Goal: Information Seeking & Learning: Check status

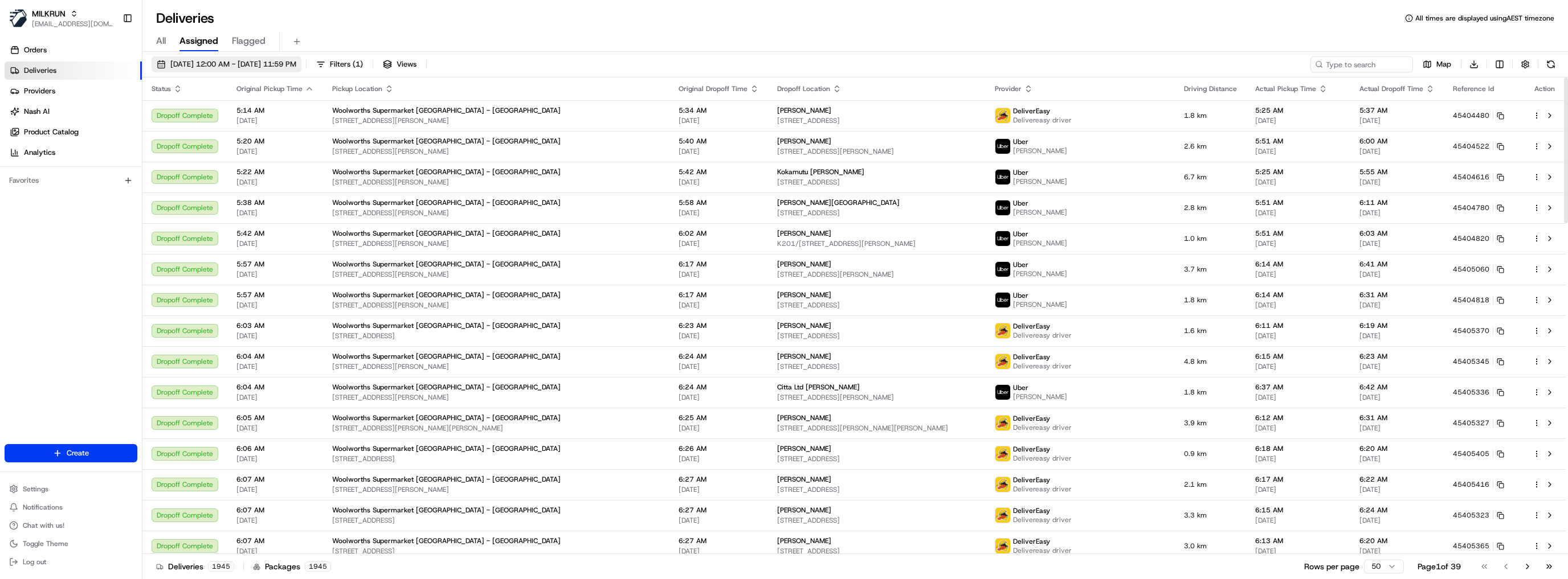
click at [214, 62] on span "[DATE] 12:00 AM - [DATE] 11:59 PM" at bounding box center [233, 64] width 126 height 10
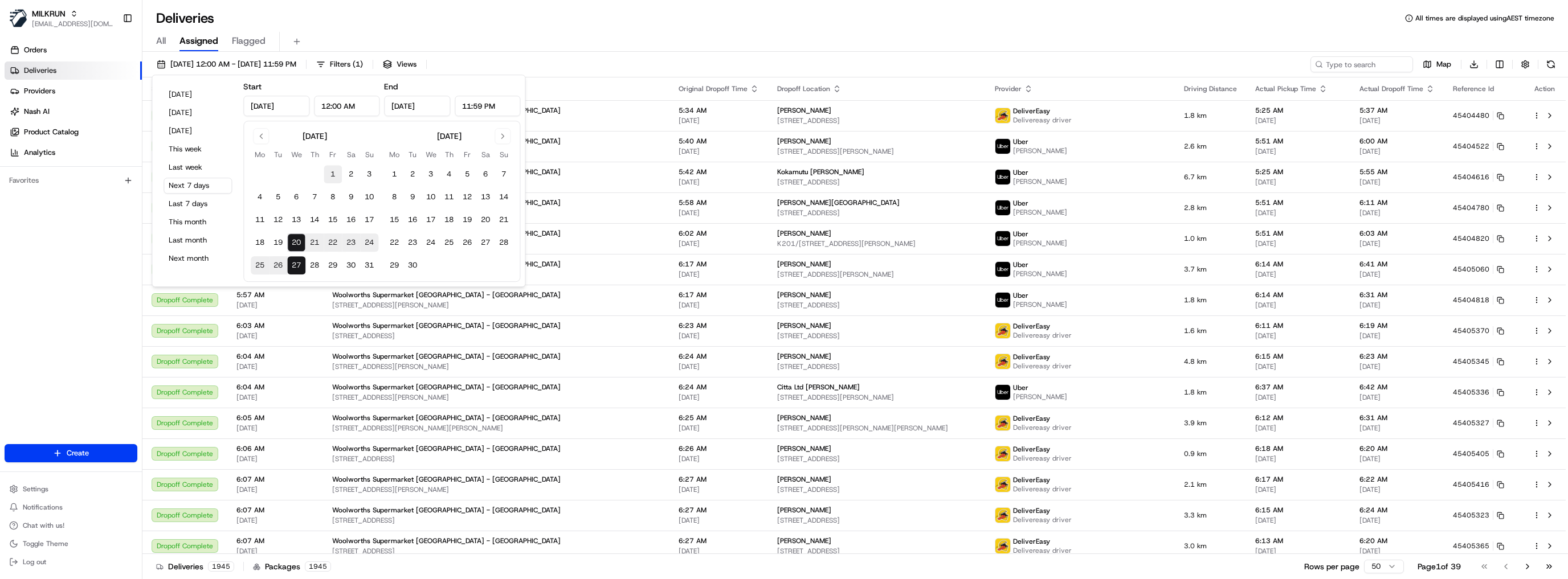
click at [335, 174] on button "1" at bounding box center [332, 174] width 18 height 18
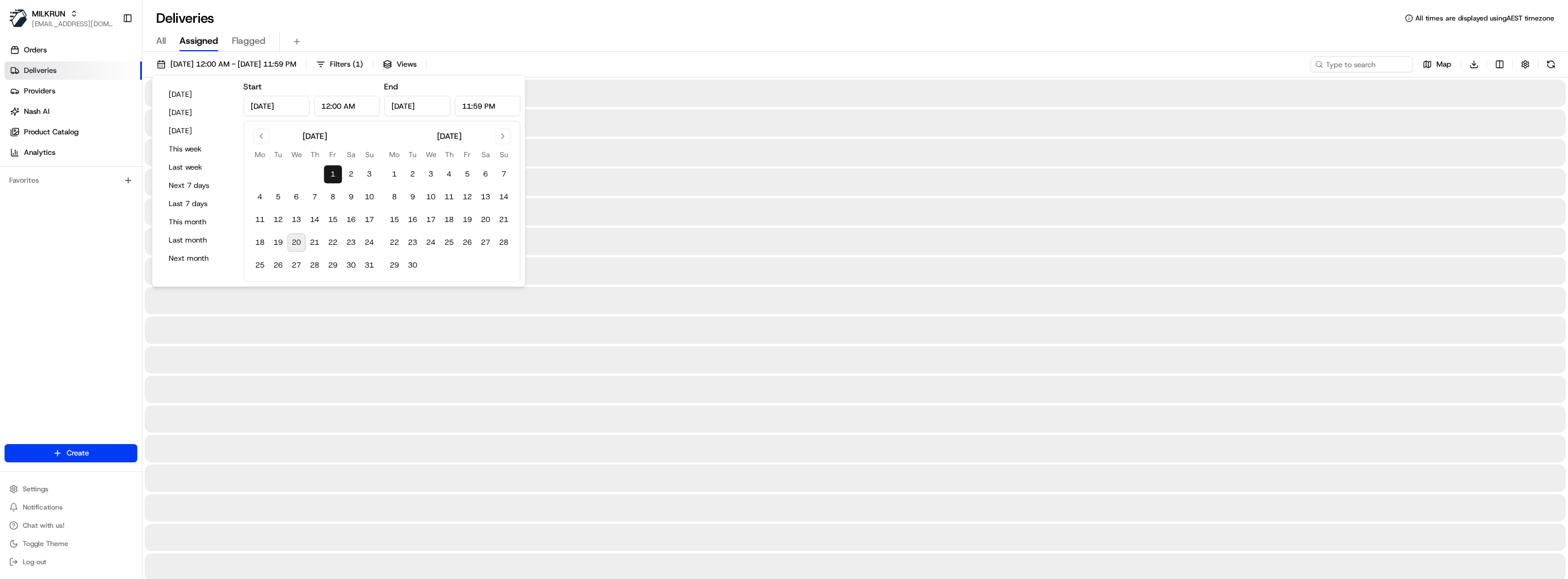
type input "[DATE]"
click at [365, 267] on button "31" at bounding box center [369, 265] width 18 height 18
type input "[DATE]"
click at [593, 223] on div at bounding box center [855, 212] width 1421 height 27
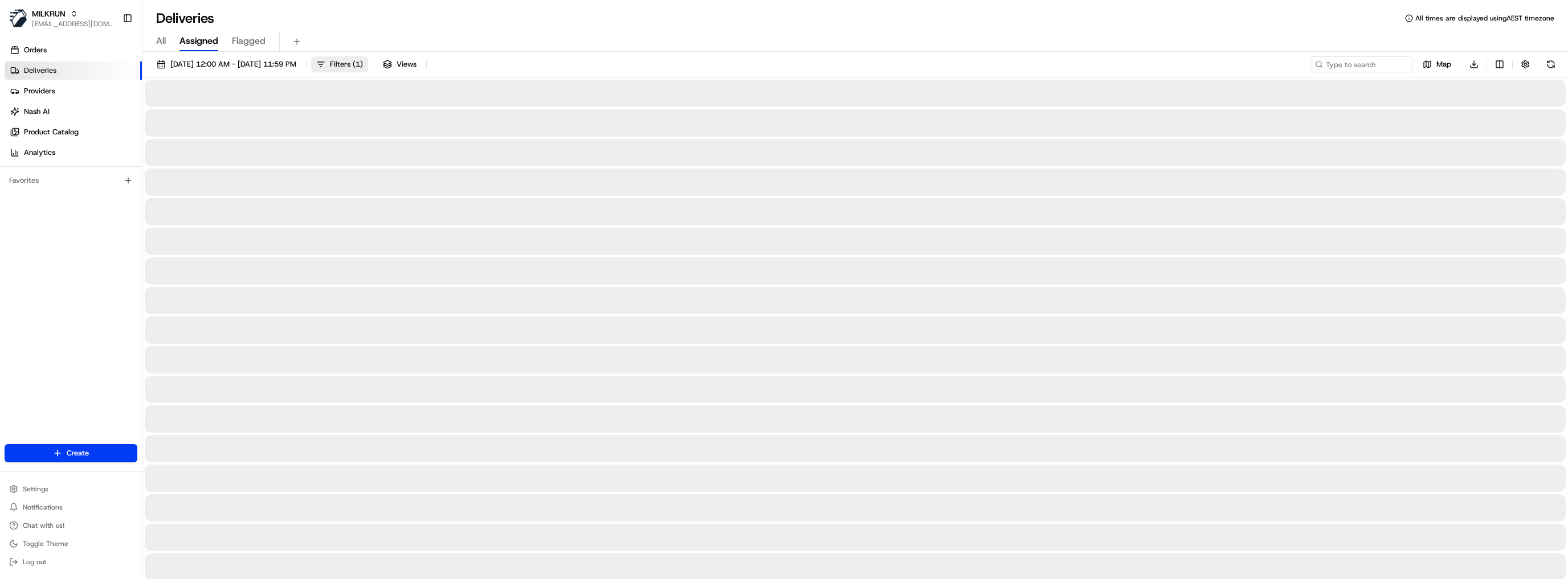
click at [363, 66] on span "Filters ( 1 )" at bounding box center [346, 64] width 33 height 10
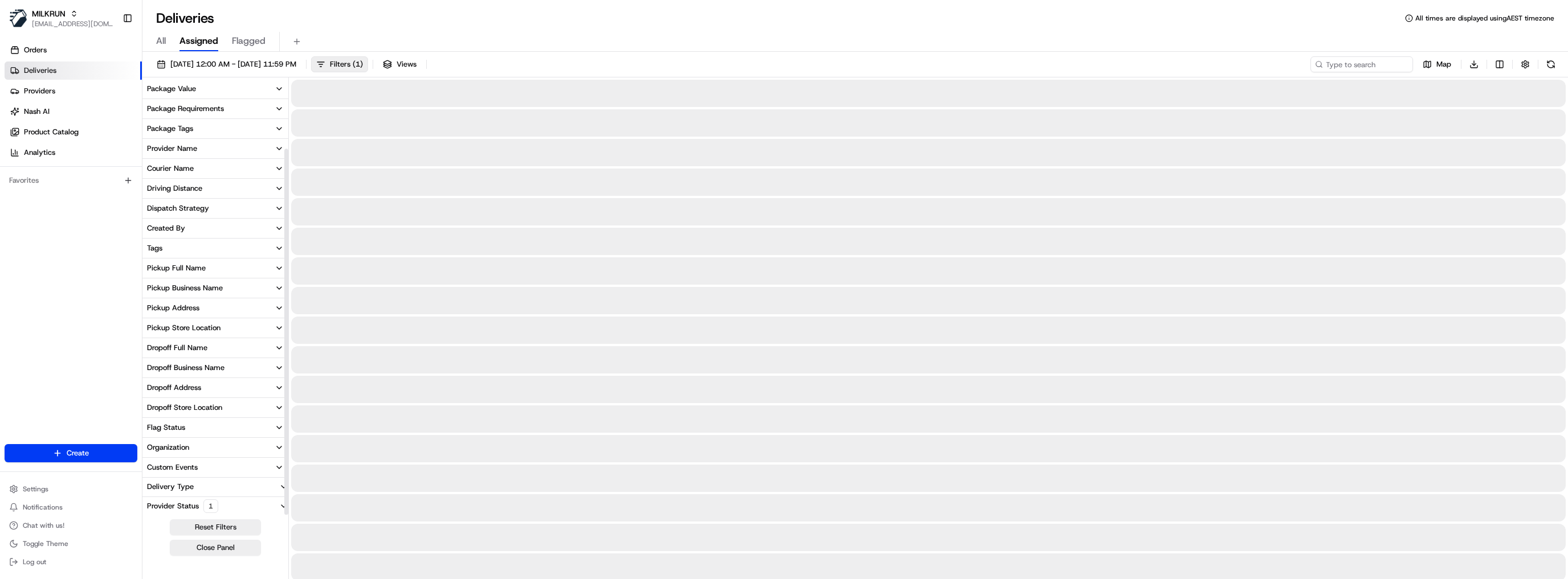
scroll to position [82, 0]
click at [175, 428] on div "Flag Status" at bounding box center [166, 426] width 38 height 10
click at [203, 406] on input at bounding box center [222, 405] width 127 height 18
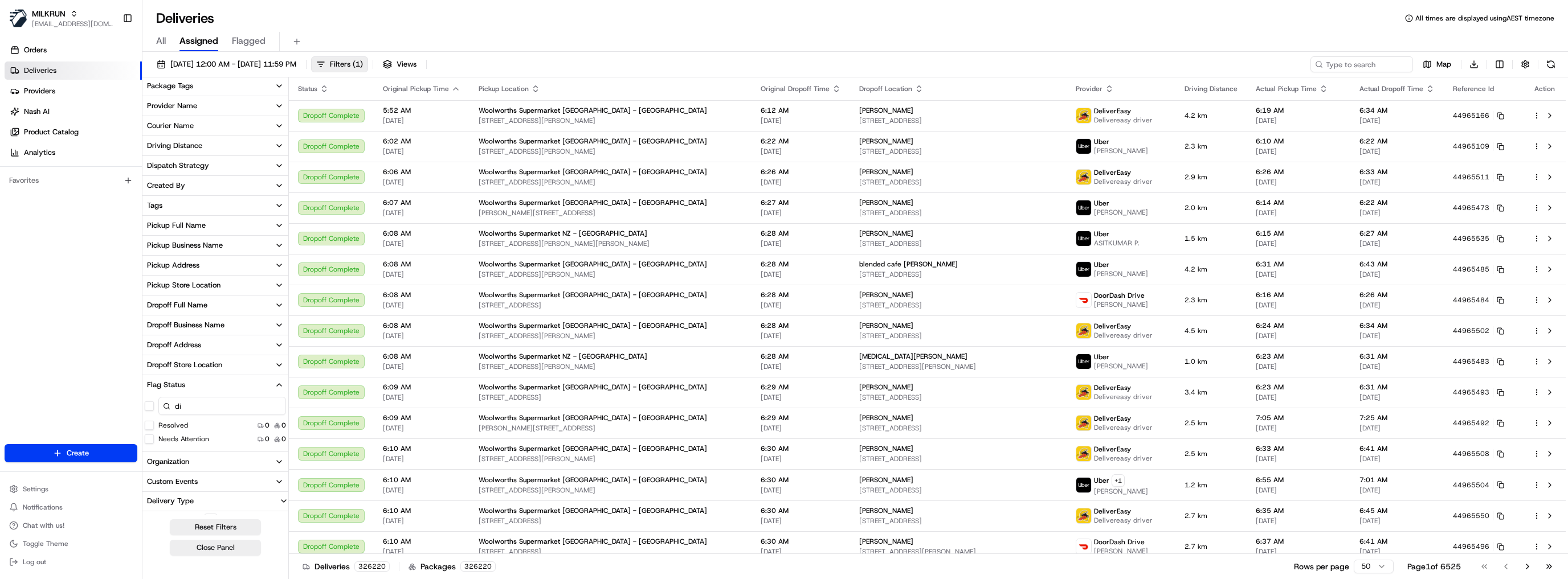
type input "d"
click at [186, 504] on div "Provider Status 1" at bounding box center [182, 505] width 80 height 14
click at [201, 469] on button "Custom Events" at bounding box center [215, 465] width 145 height 20
click at [236, 492] on input at bounding box center [222, 487] width 127 height 18
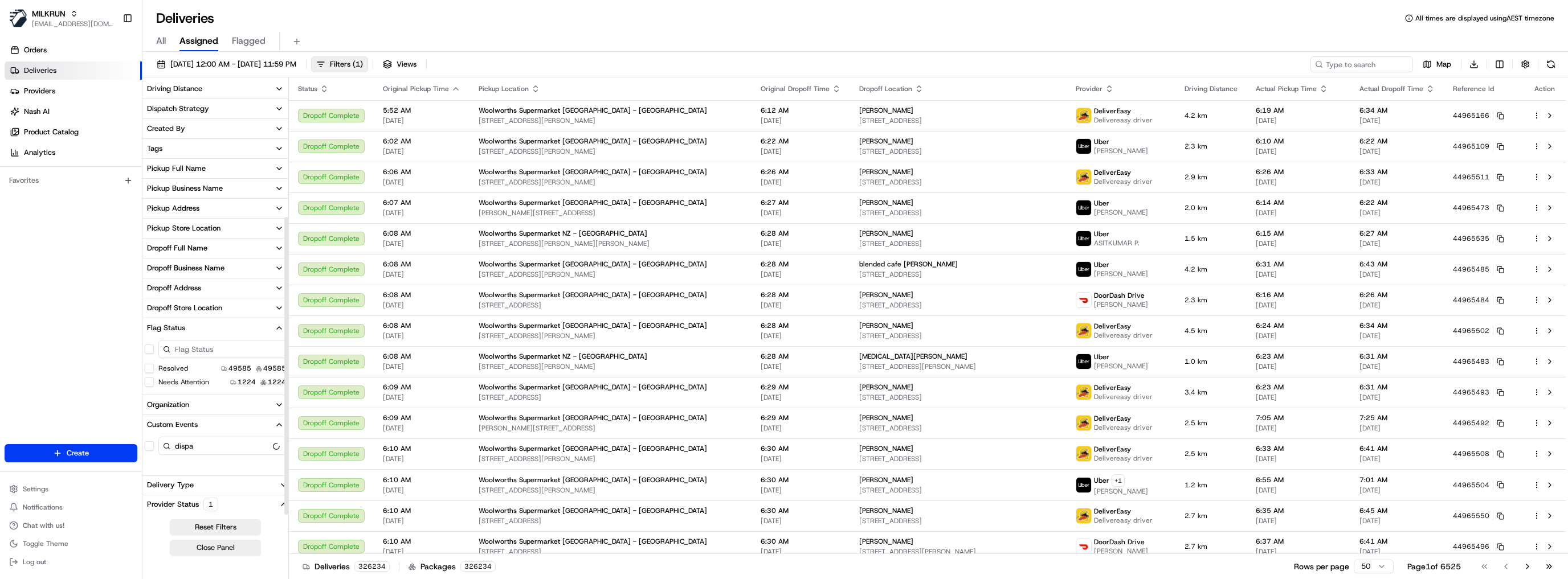
scroll to position [200, 0]
type input "dispa"
click at [186, 464] on div "Delivery Type" at bounding box center [169, 464] width 56 height 10
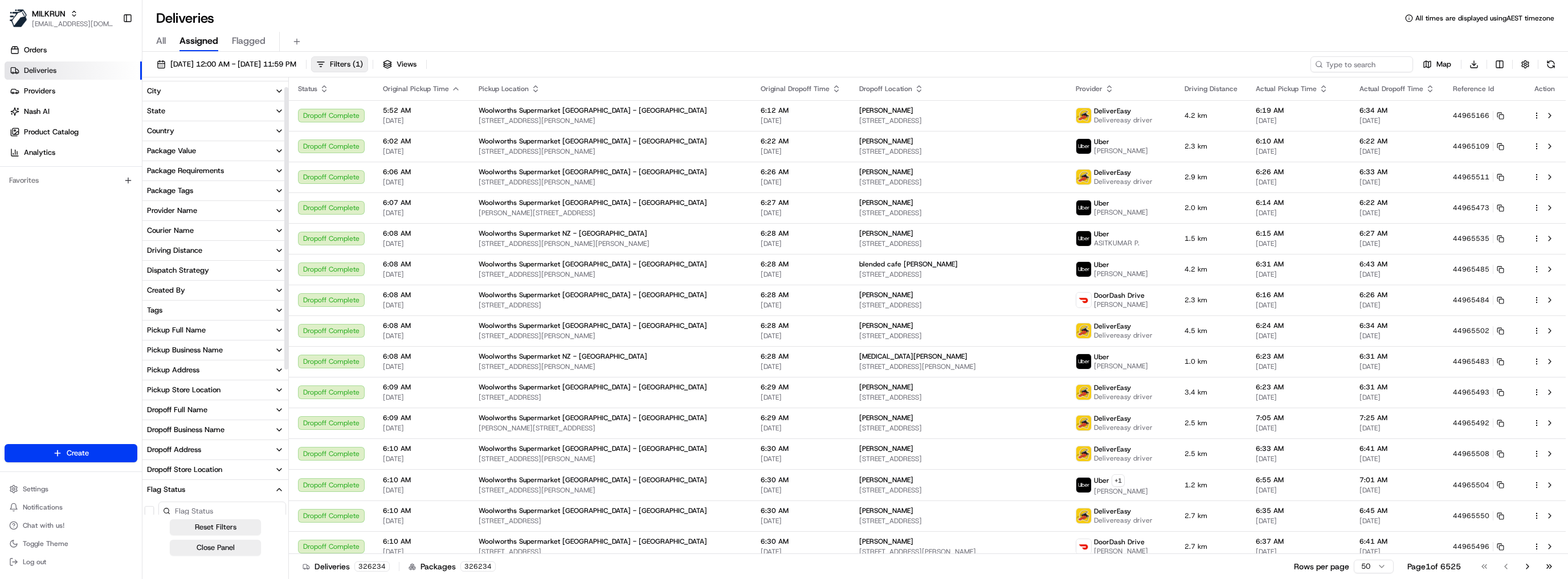
scroll to position [0, 0]
click at [190, 369] on div "Pickup Business Name" at bounding box center [185, 369] width 76 height 10
click at [184, 351] on div "Pickup Full Name" at bounding box center [176, 349] width 59 height 10
click at [180, 328] on button "Tags" at bounding box center [215, 328] width 145 height 20
click at [189, 349] on input at bounding box center [222, 349] width 127 height 18
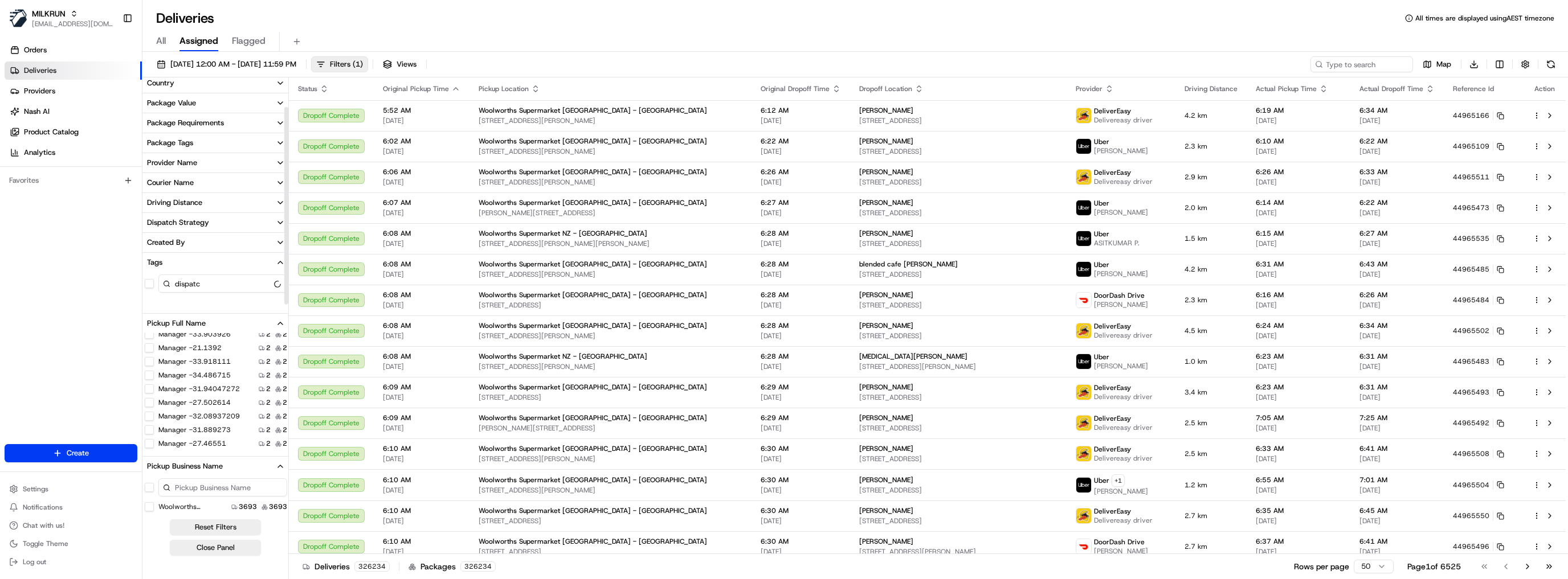
scroll to position [45, 0]
type input "dispatc"
click at [199, 240] on div "Dispatch Strategy" at bounding box center [178, 243] width 62 height 10
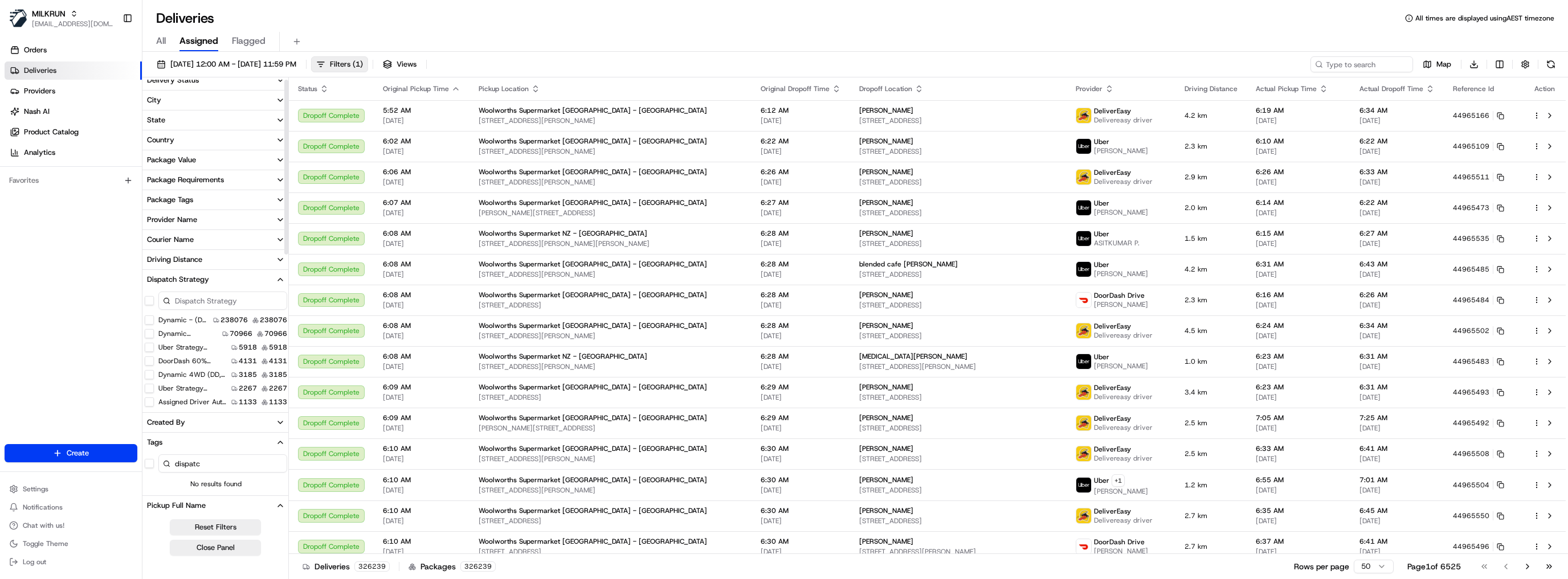
scroll to position [0, 0]
click at [180, 88] on div "Delivery Status" at bounding box center [173, 90] width 52 height 10
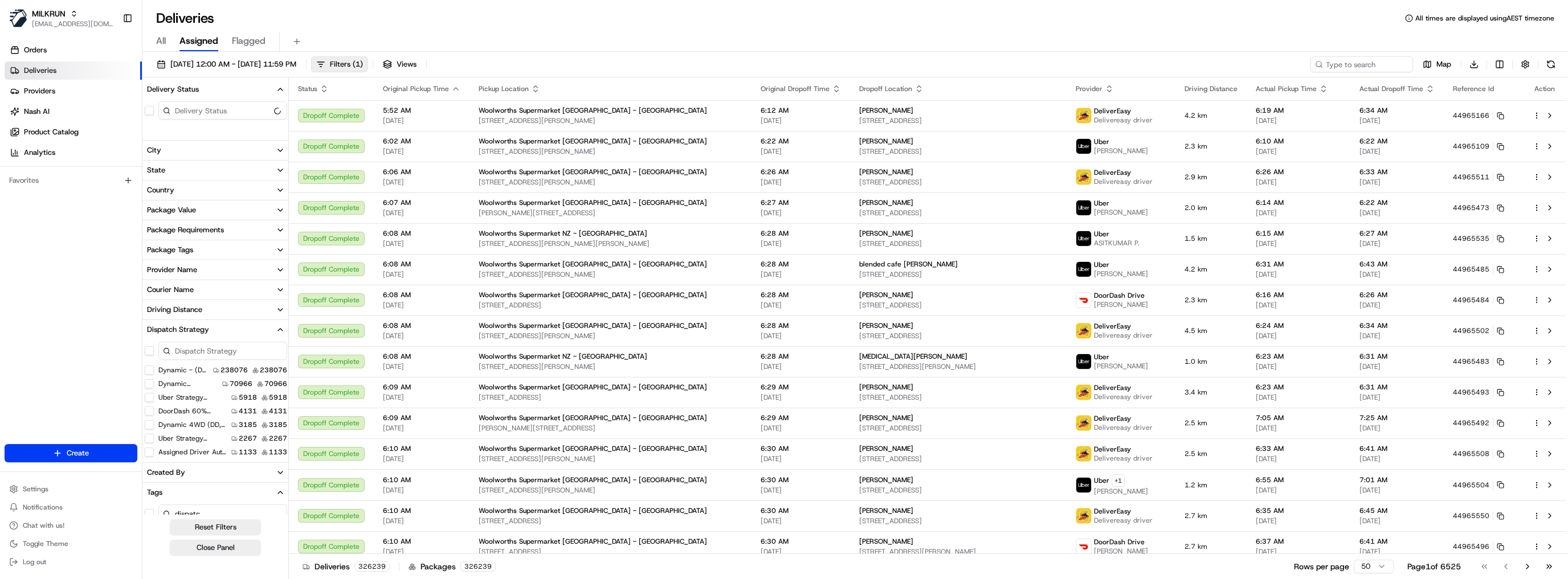
click at [202, 113] on input at bounding box center [222, 110] width 129 height 18
type input "disp"
click at [150, 130] on button "Dispatch Failure" at bounding box center [149, 130] width 9 height 9
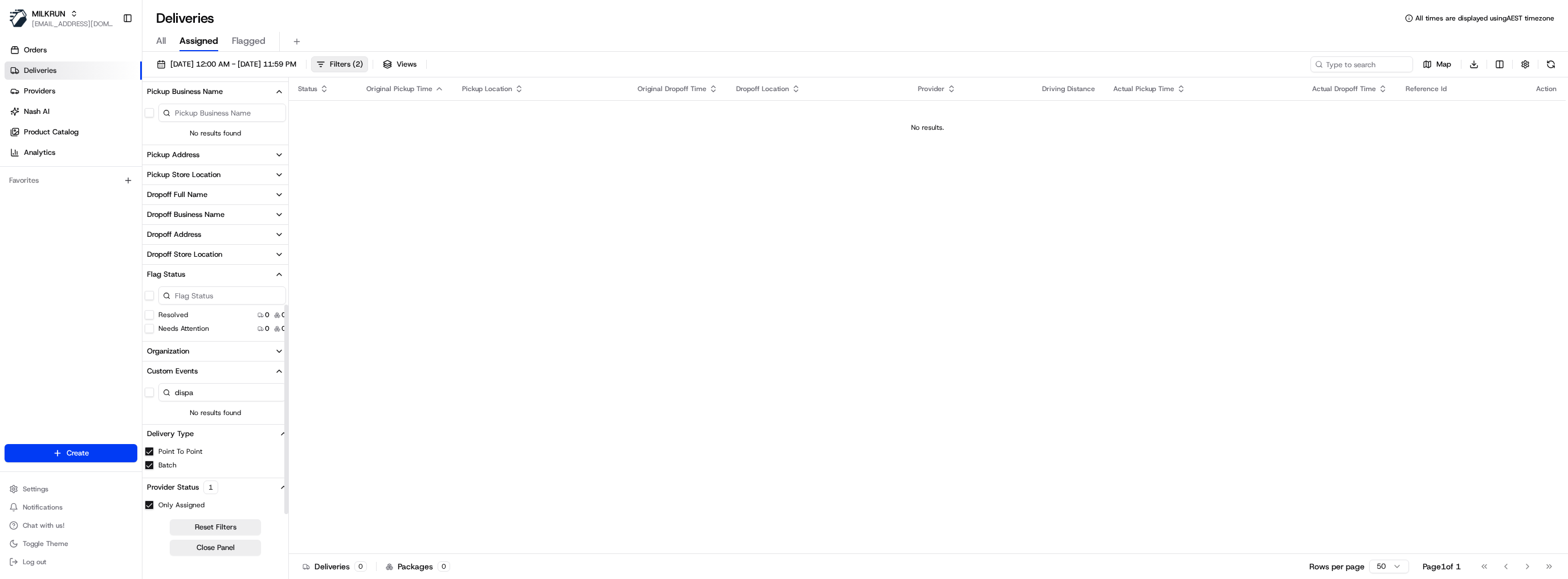
scroll to position [468, 0]
click at [151, 501] on button "Only Assigned" at bounding box center [149, 502] width 9 height 9
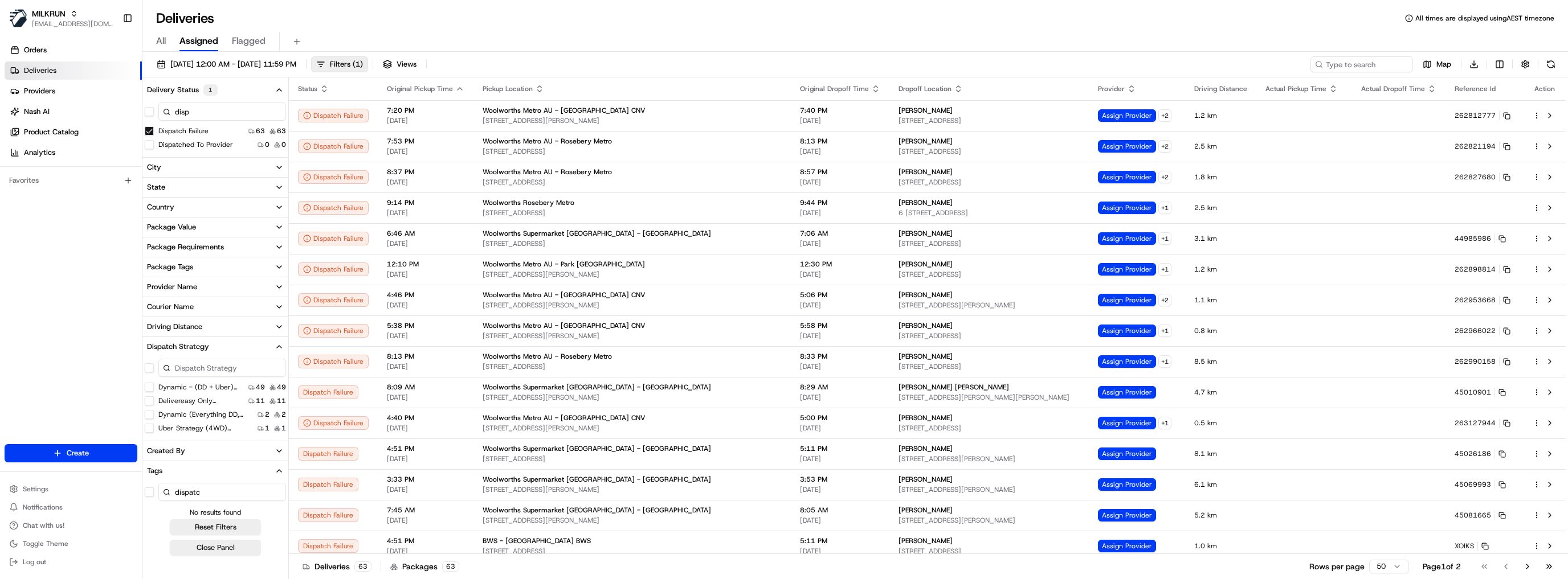
click at [169, 205] on div "Country" at bounding box center [161, 207] width 27 height 10
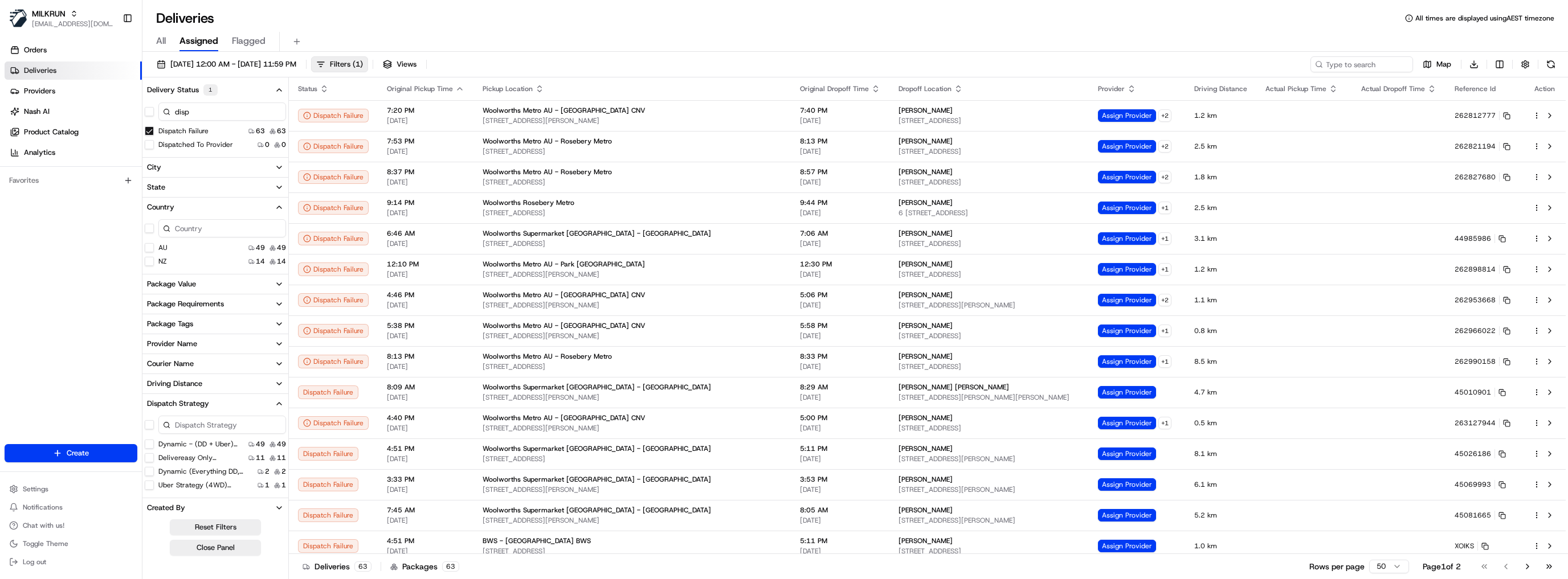
click at [149, 244] on button "AU" at bounding box center [149, 247] width 9 height 9
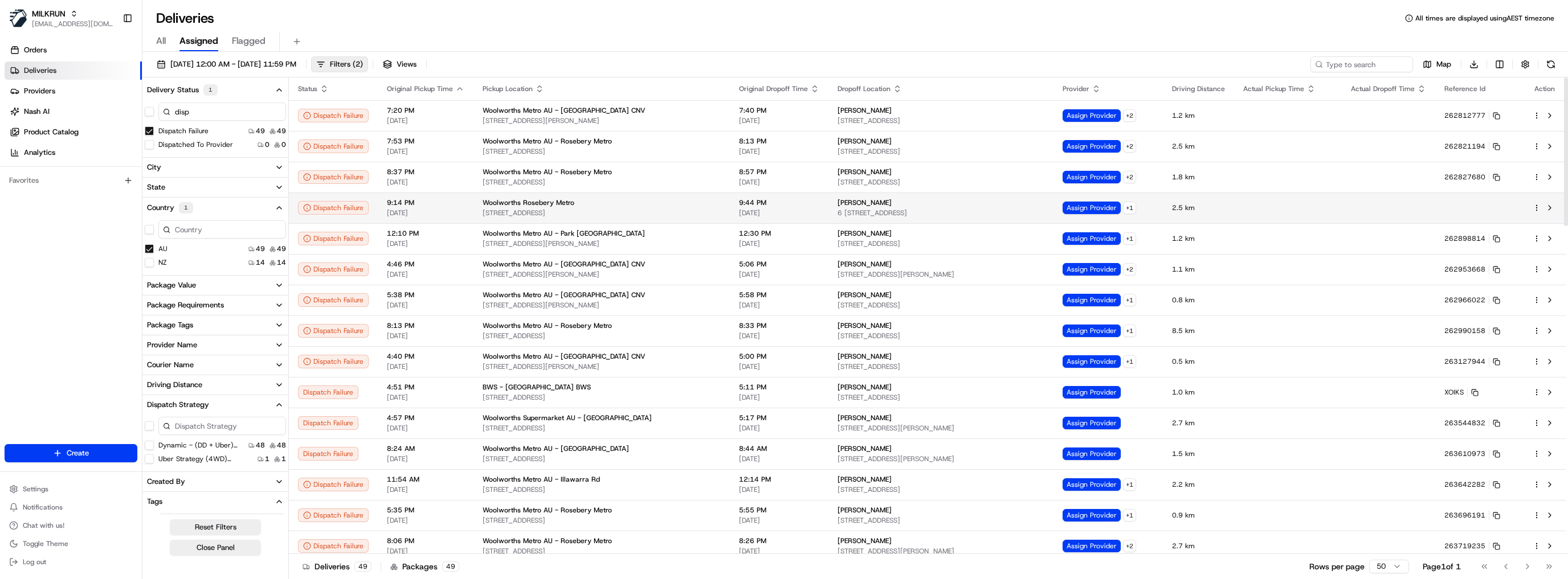
type button "on"
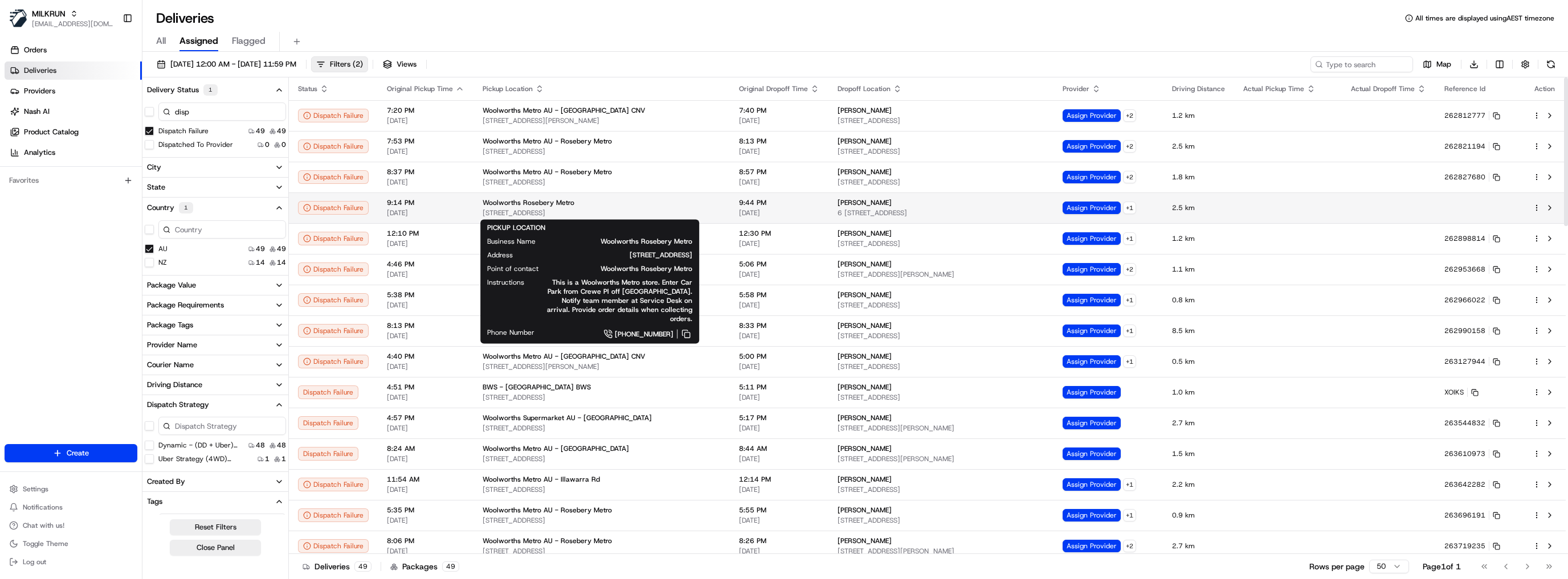
click at [533, 209] on span "[STREET_ADDRESS]" at bounding box center [601, 213] width 238 height 9
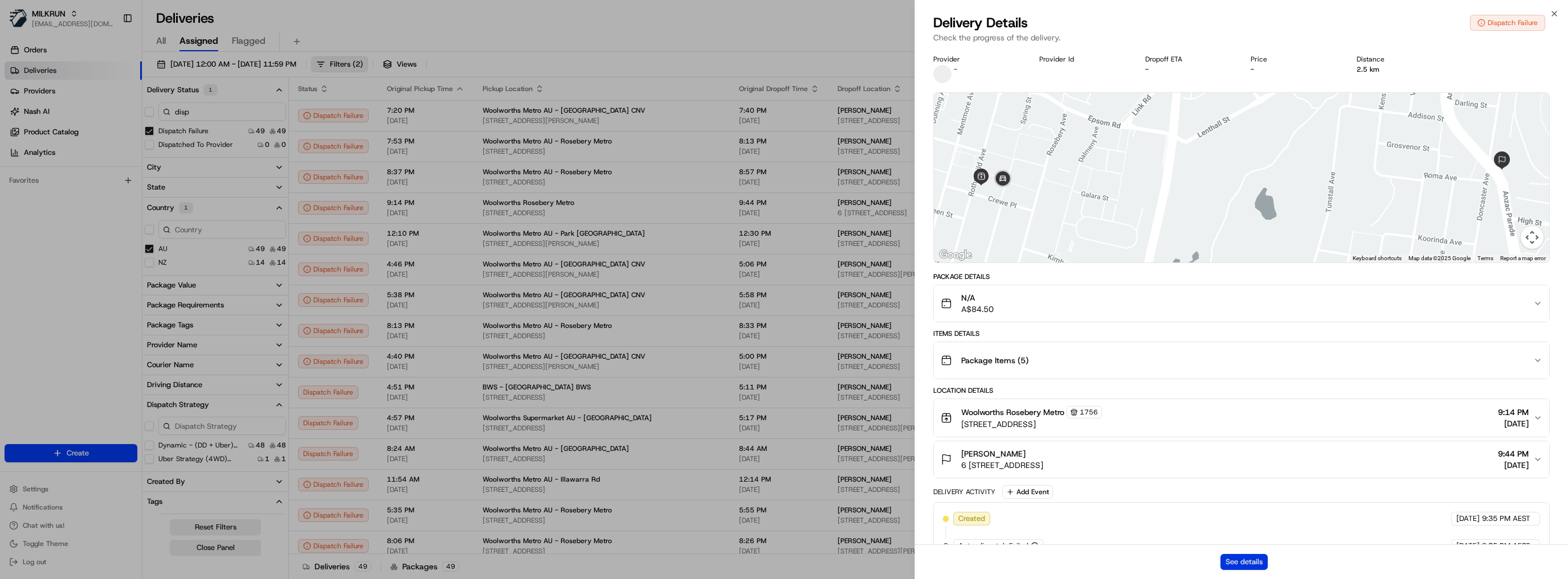
click at [1259, 563] on button "See details" at bounding box center [1243, 562] width 47 height 16
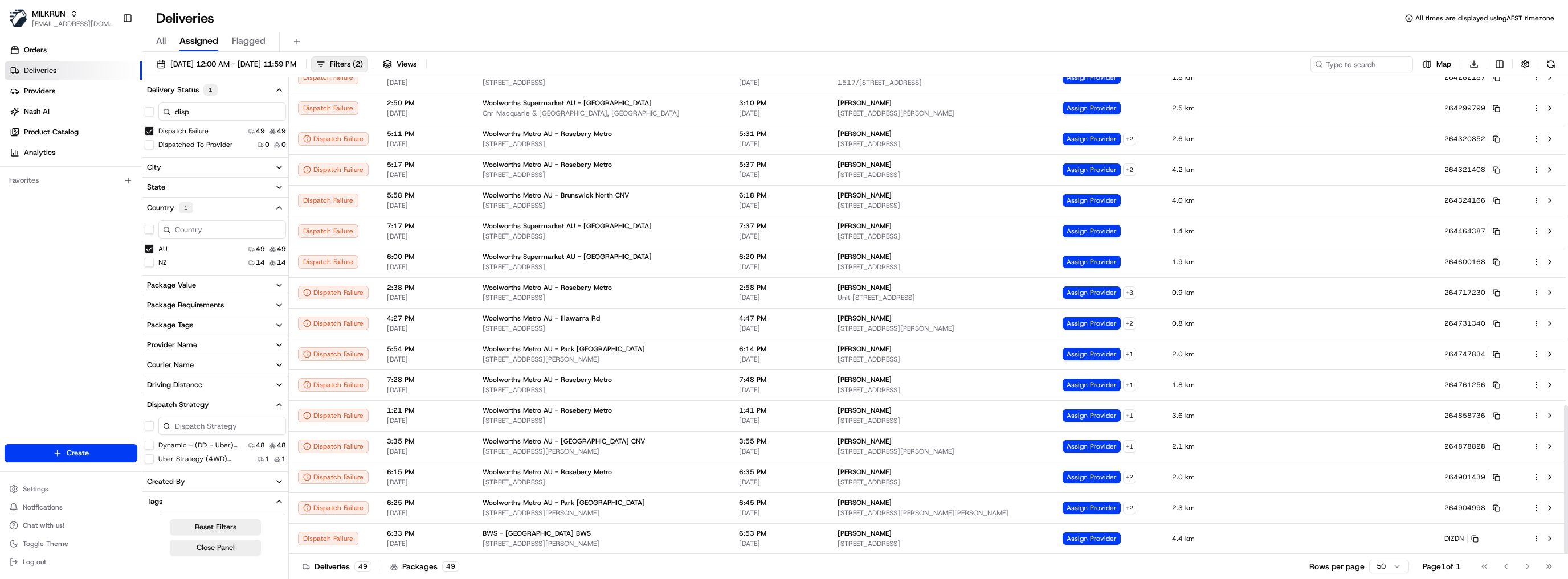
scroll to position [1053, 0]
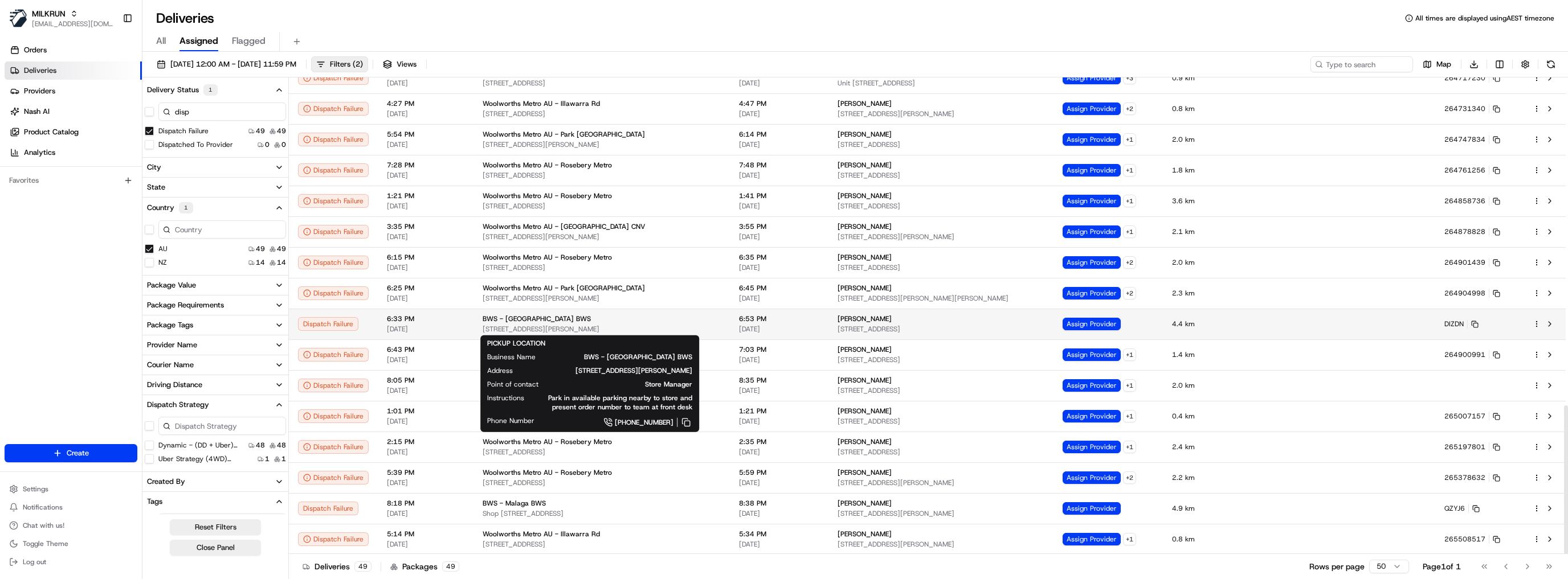
click at [555, 323] on div "BWS - [GEOGRAPHIC_DATA][STREET_ADDRESS][GEOGRAPHIC_DATA]" at bounding box center [601, 324] width 238 height 20
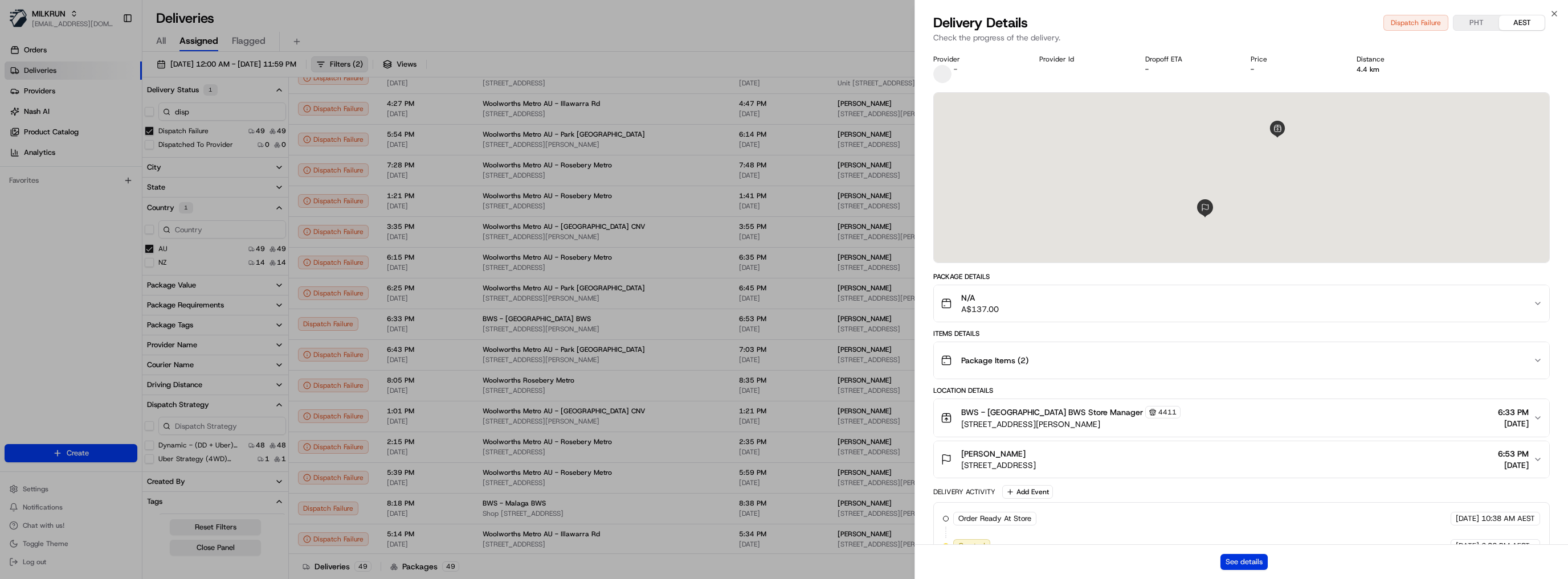
click at [1256, 563] on button "See details" at bounding box center [1243, 562] width 47 height 16
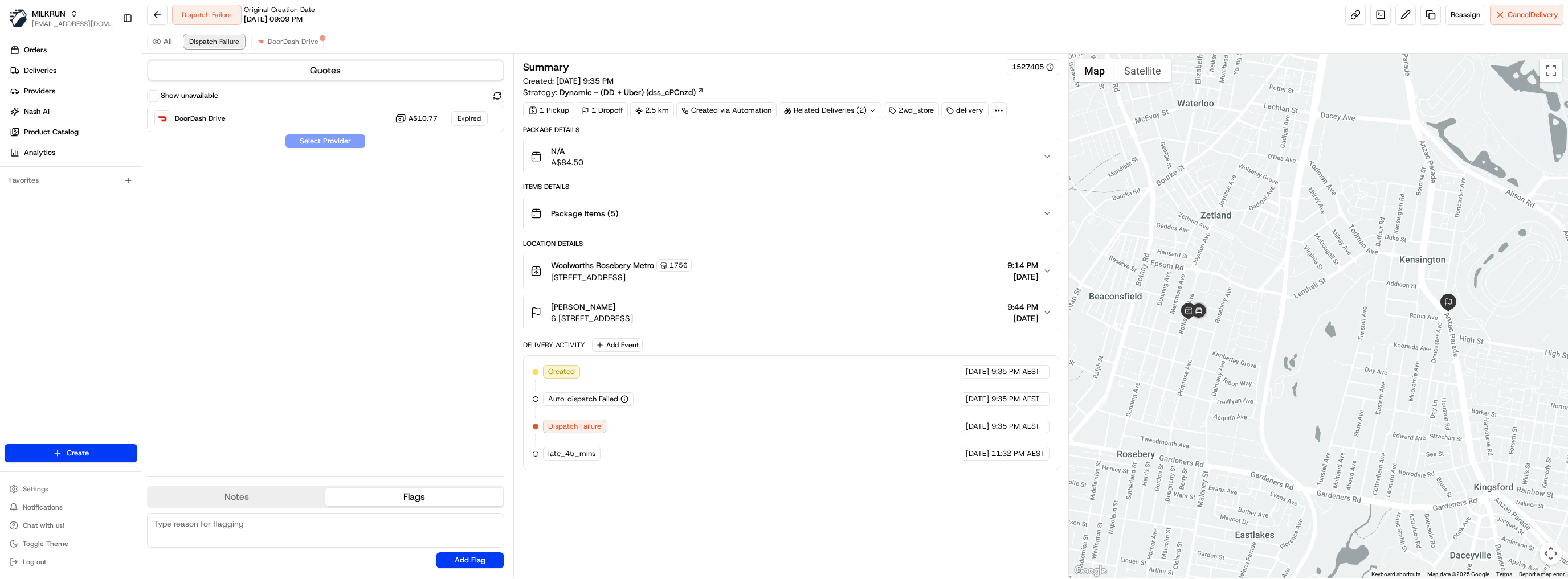
click at [226, 39] on span "Dispatch Failure" at bounding box center [214, 41] width 50 height 9
